Goal: Transaction & Acquisition: Subscribe to service/newsletter

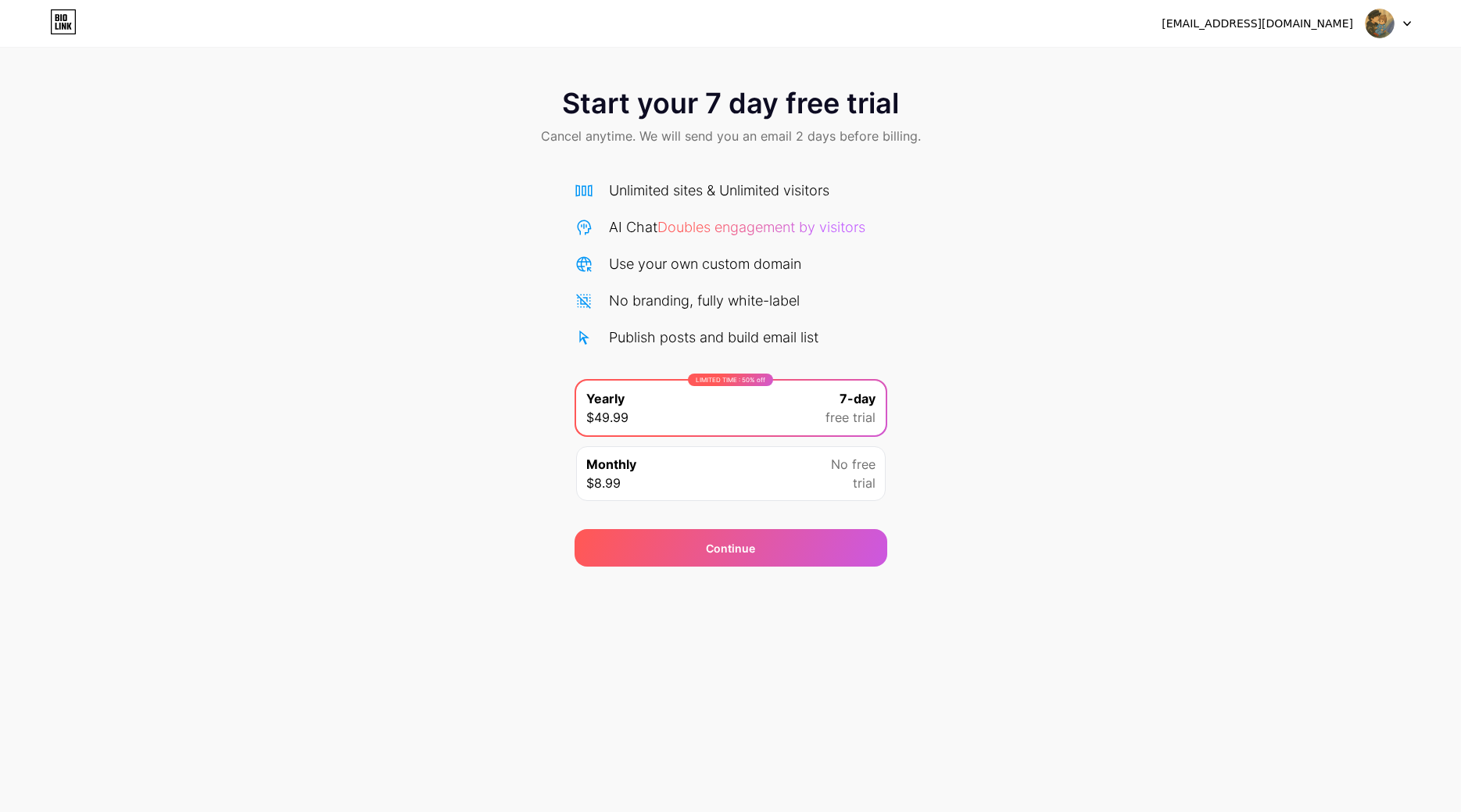
click at [71, 26] on icon at bounding box center [63, 21] width 27 height 25
click at [1290, 21] on div "[EMAIL_ADDRESS][DOMAIN_NAME]" at bounding box center [1257, 24] width 192 height 17
click at [66, 18] on icon at bounding box center [64, 18] width 4 height 7
click at [1384, 28] on img at bounding box center [1379, 23] width 30 height 30
